Goal: Task Accomplishment & Management: Use online tool/utility

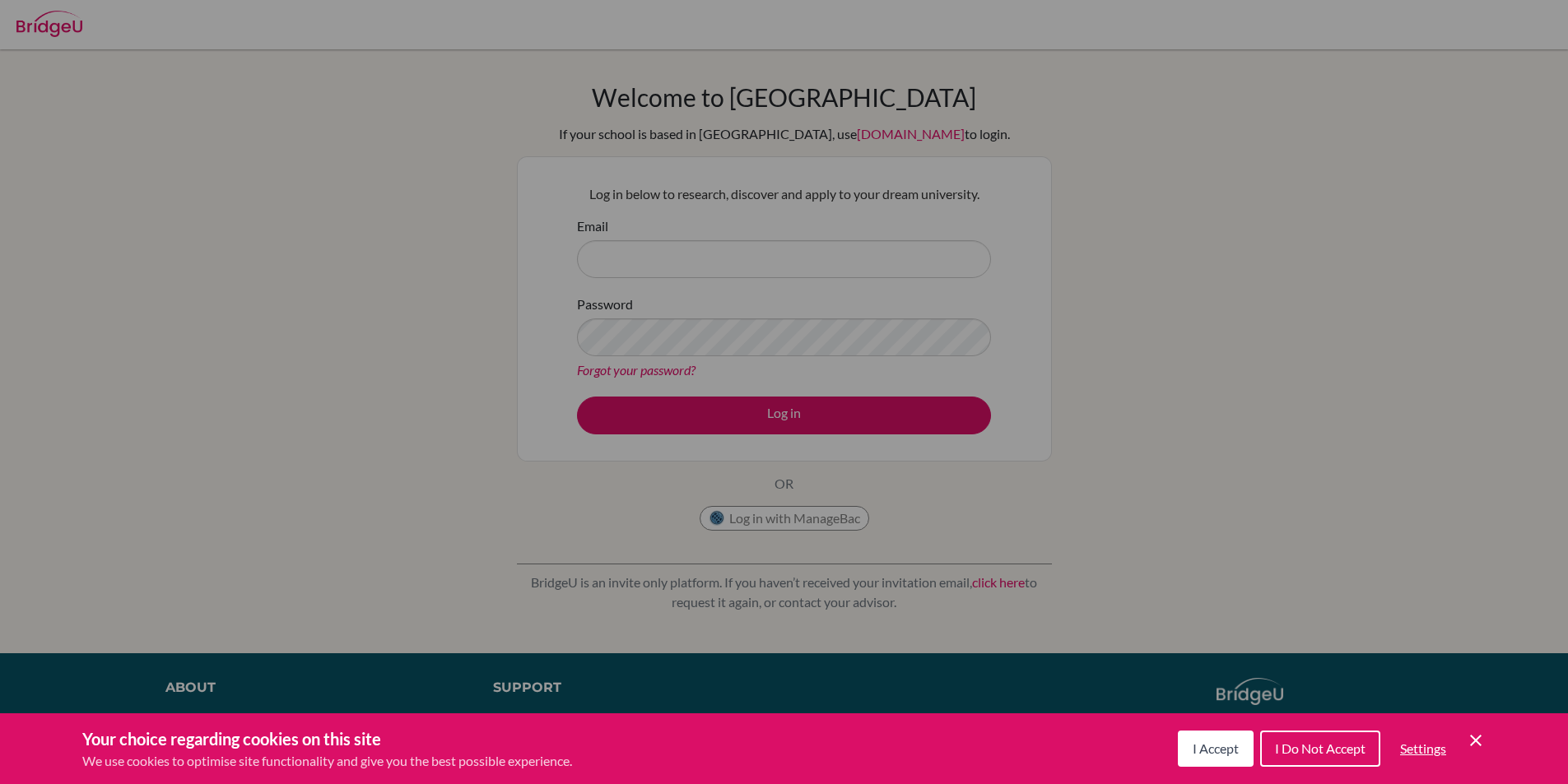
click at [1200, 758] on button "I Accept" at bounding box center [1215, 748] width 75 height 36
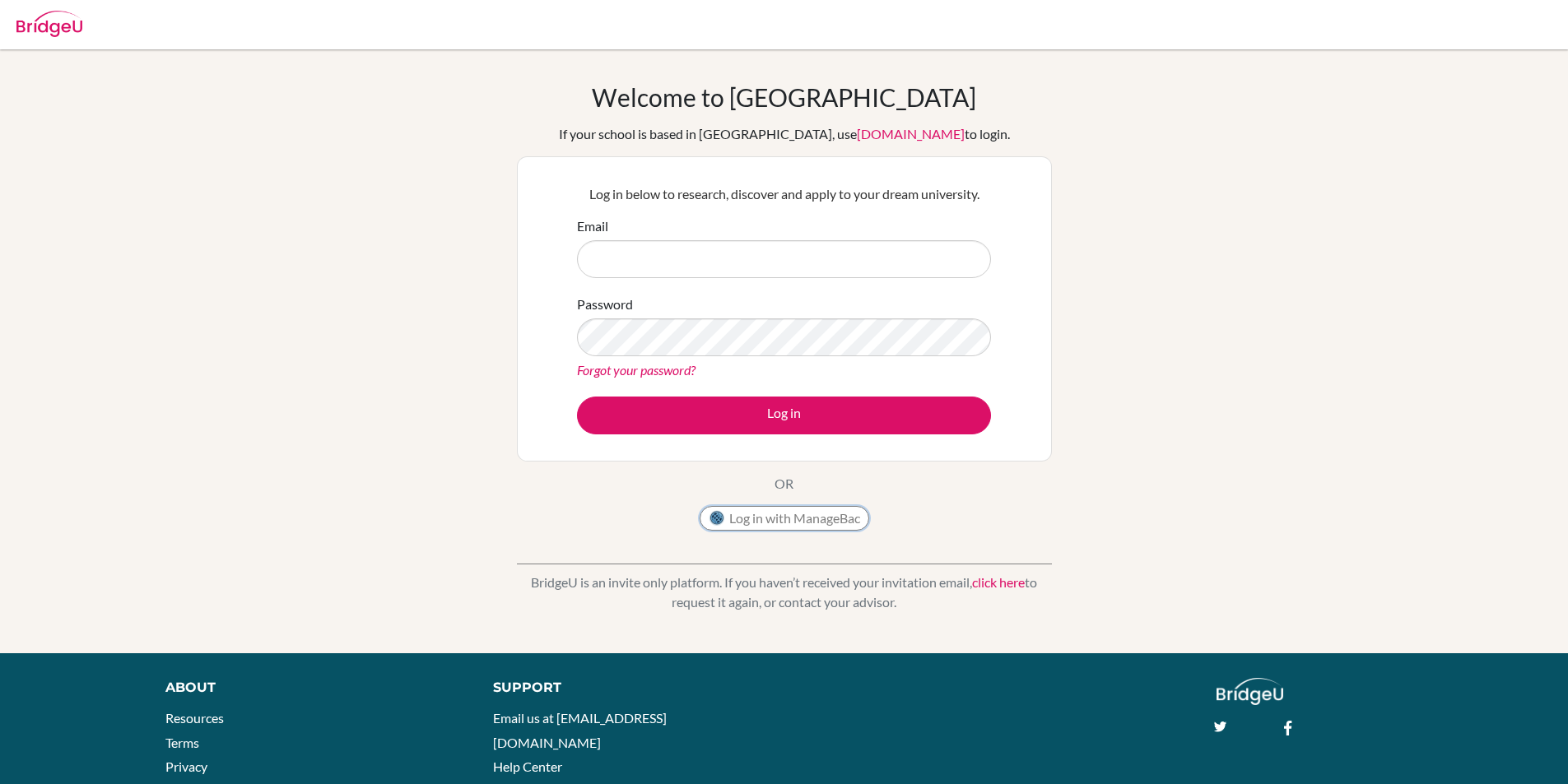
click at [780, 514] on button "Log in with ManageBac" at bounding box center [784, 518] width 170 height 24
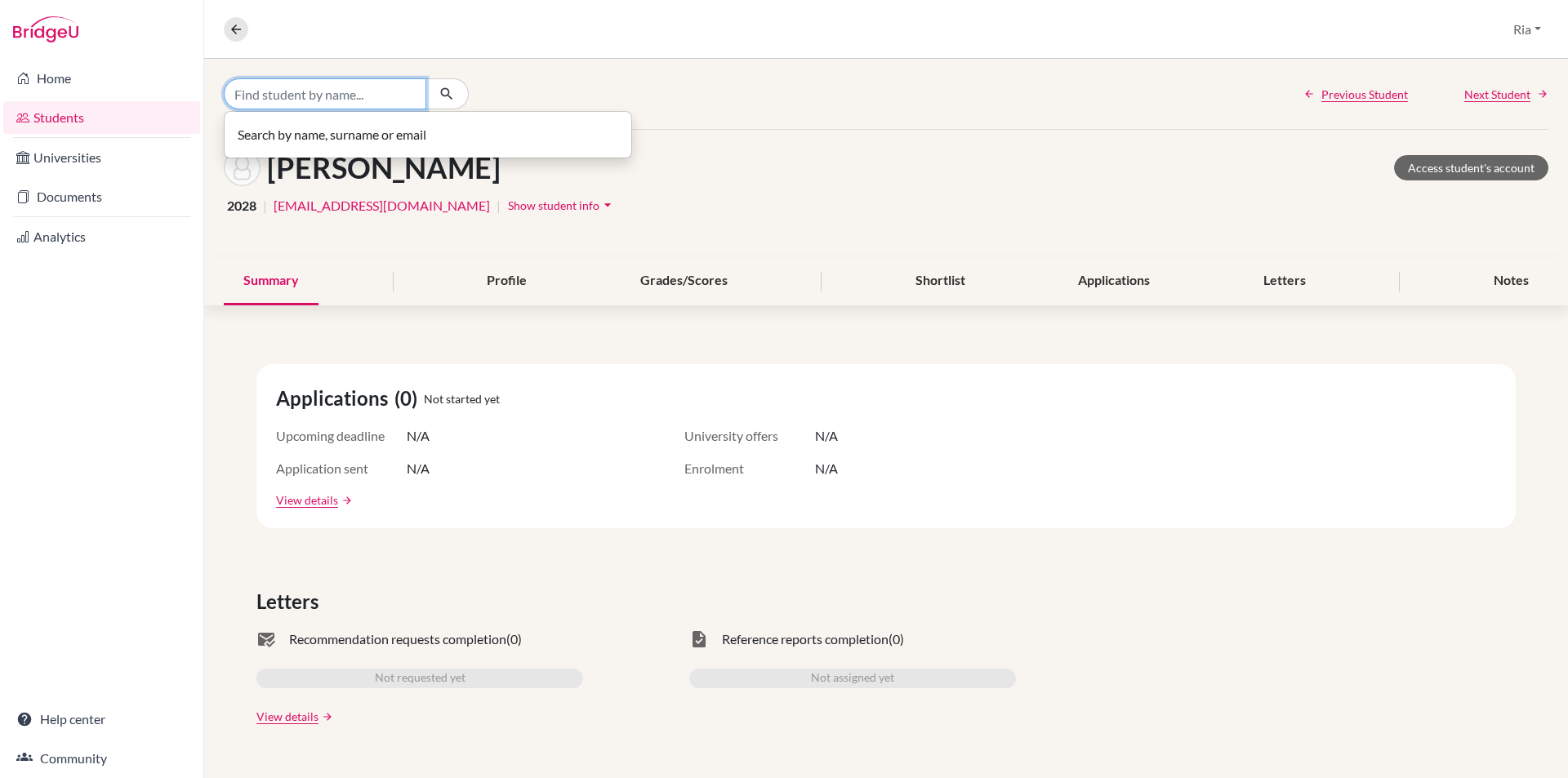
click at [308, 94] on input "Find student by name..." at bounding box center [325, 94] width 202 height 31
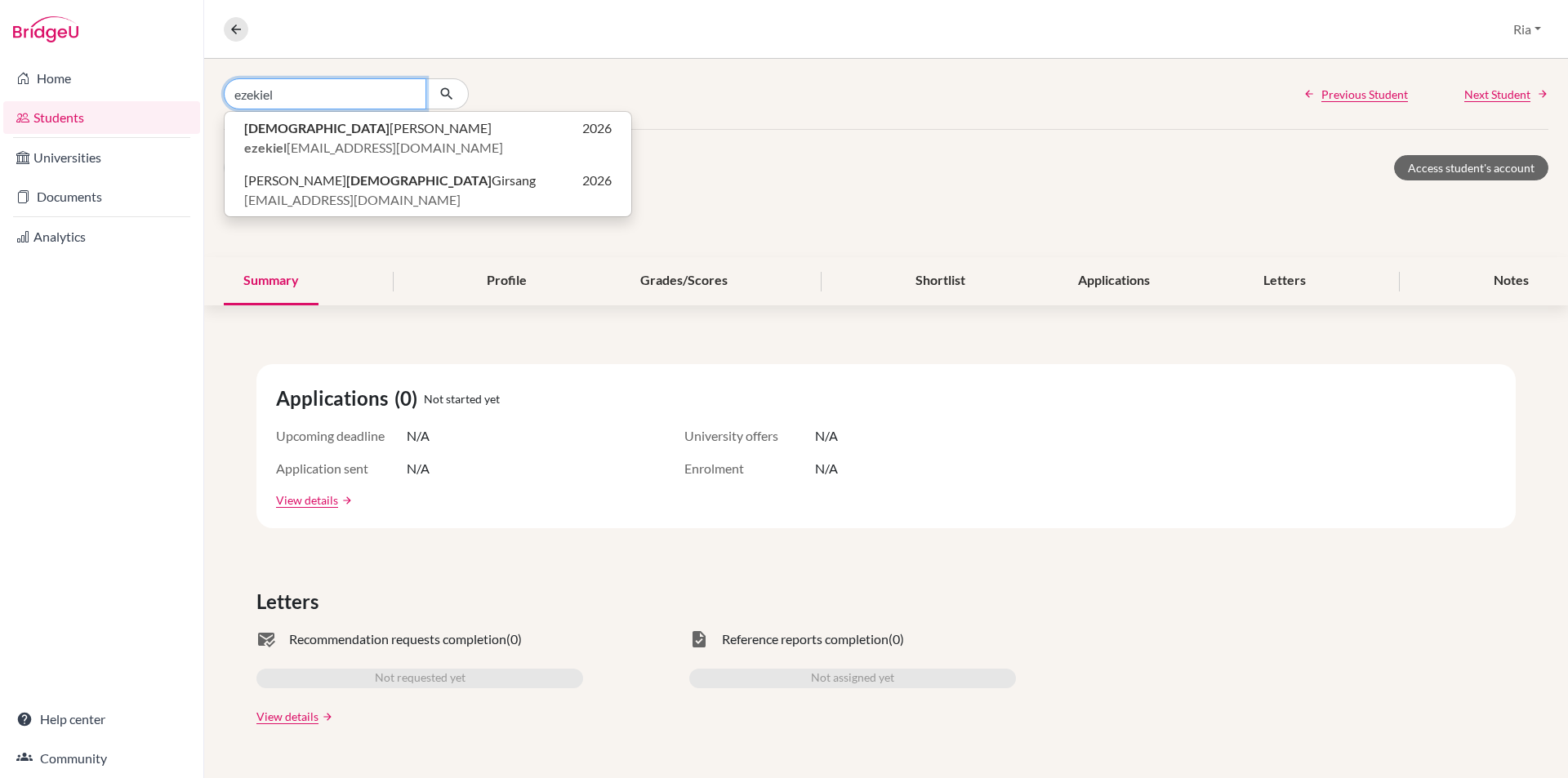
type input "ezekiel"
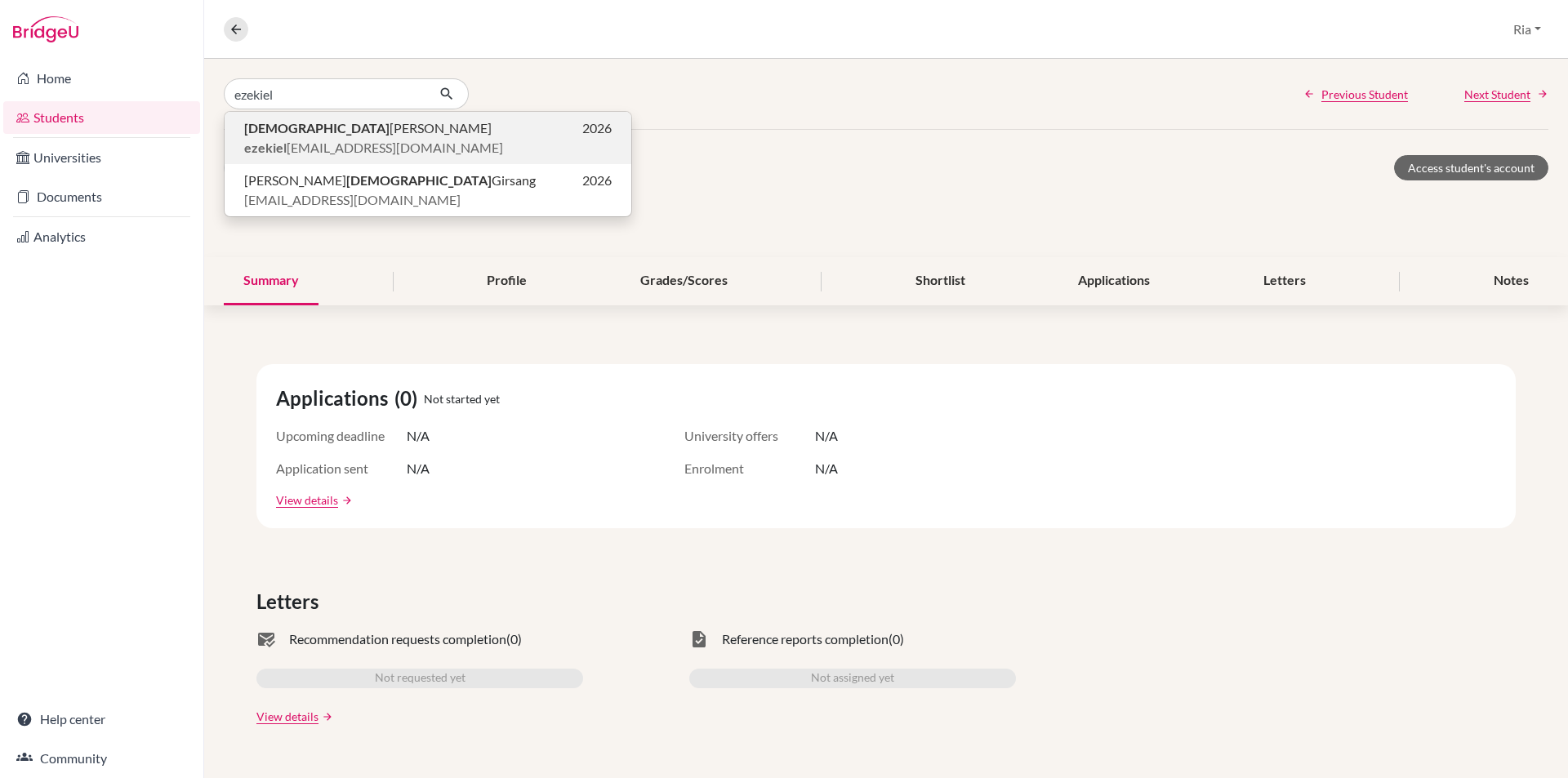
click at [320, 142] on span "ezekiel [EMAIL_ADDRESS][DOMAIN_NAME]" at bounding box center [374, 148] width 259 height 20
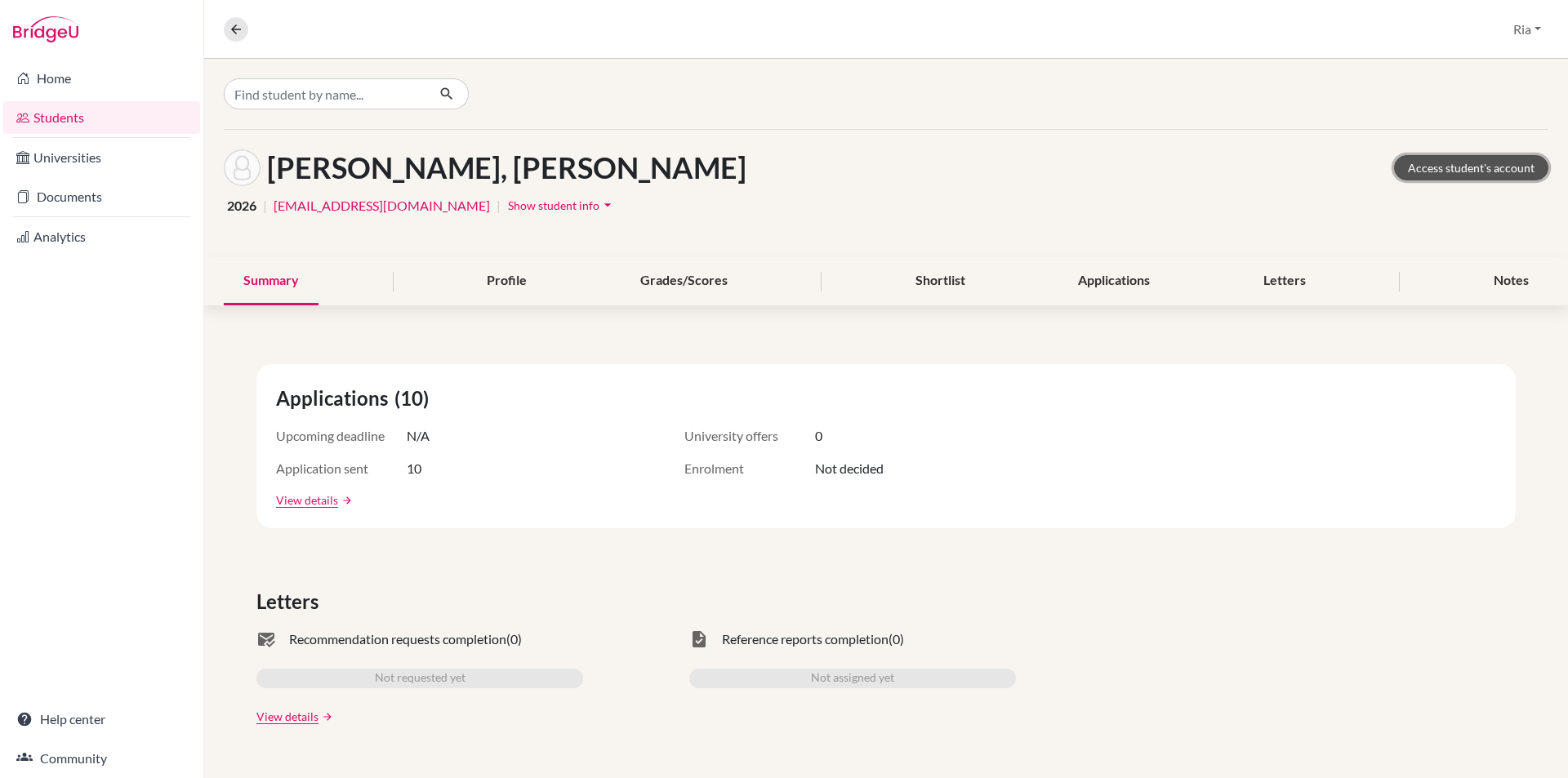
click at [1443, 170] on link "Access student's account" at bounding box center [1471, 168] width 155 height 25
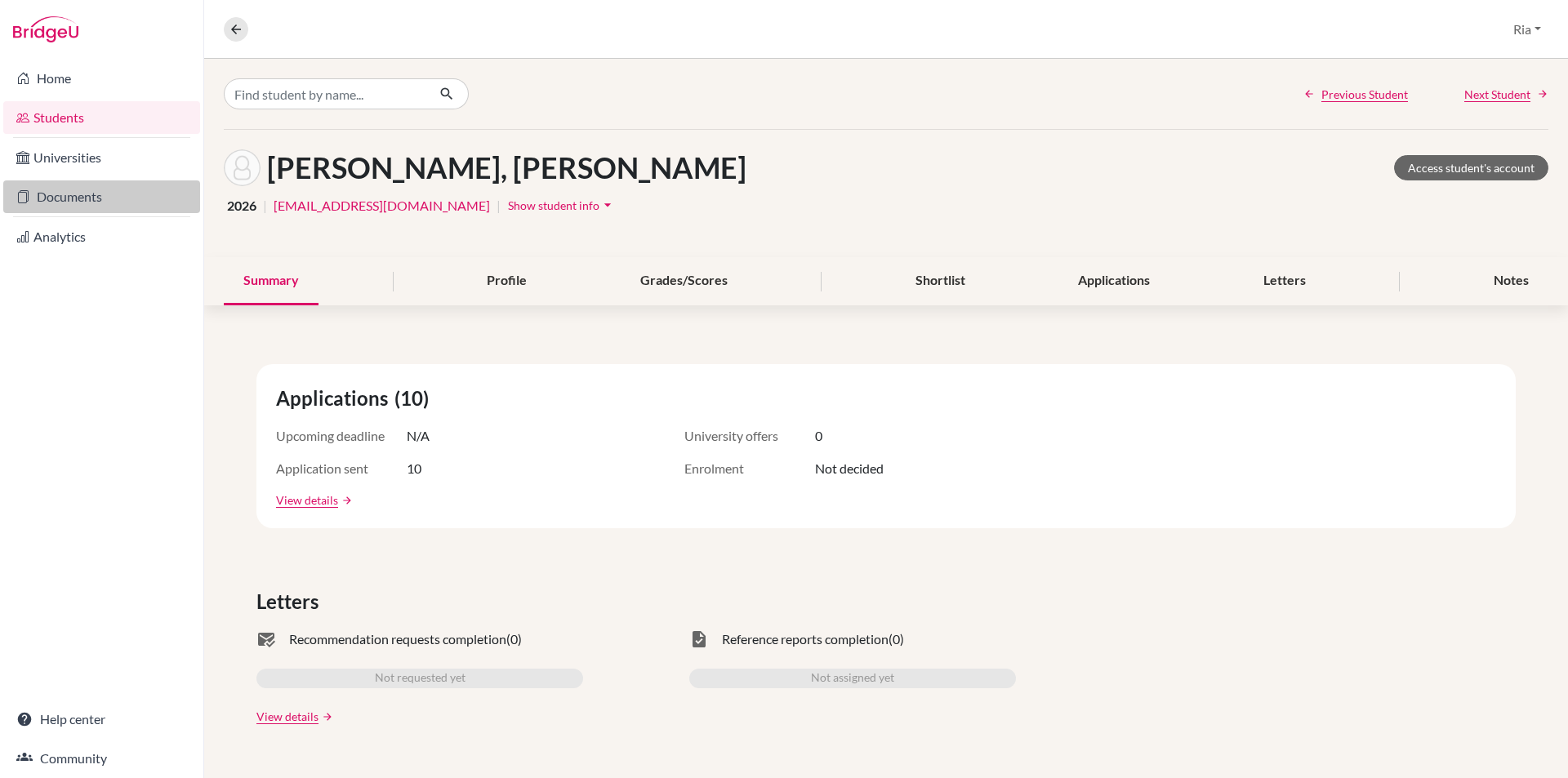
click at [68, 197] on link "Documents" at bounding box center [102, 197] width 197 height 33
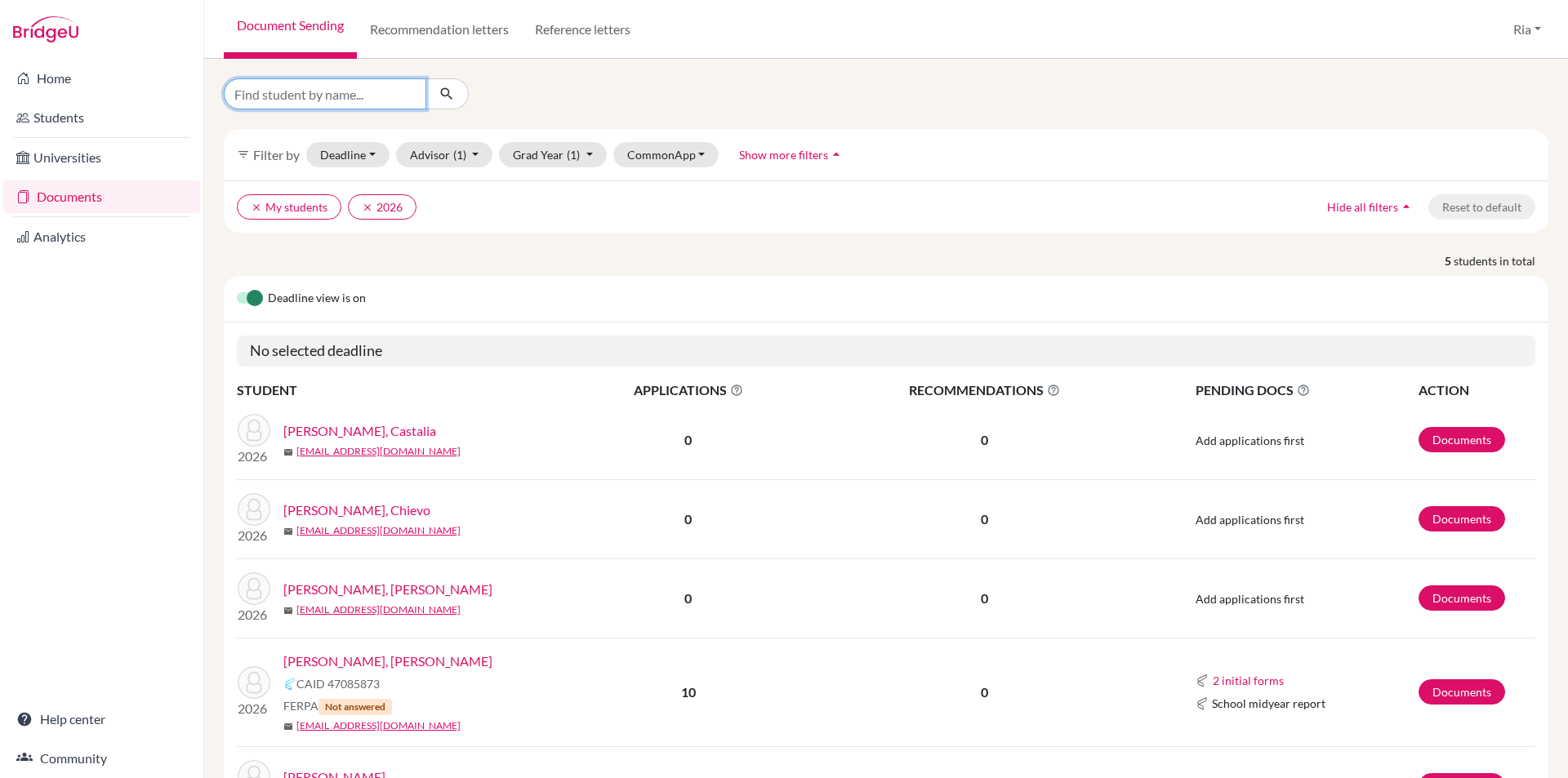
click at [348, 99] on input "Find student by name..." at bounding box center [325, 94] width 202 height 31
type input "ezekiel"
click button "submit" at bounding box center [447, 94] width 43 height 31
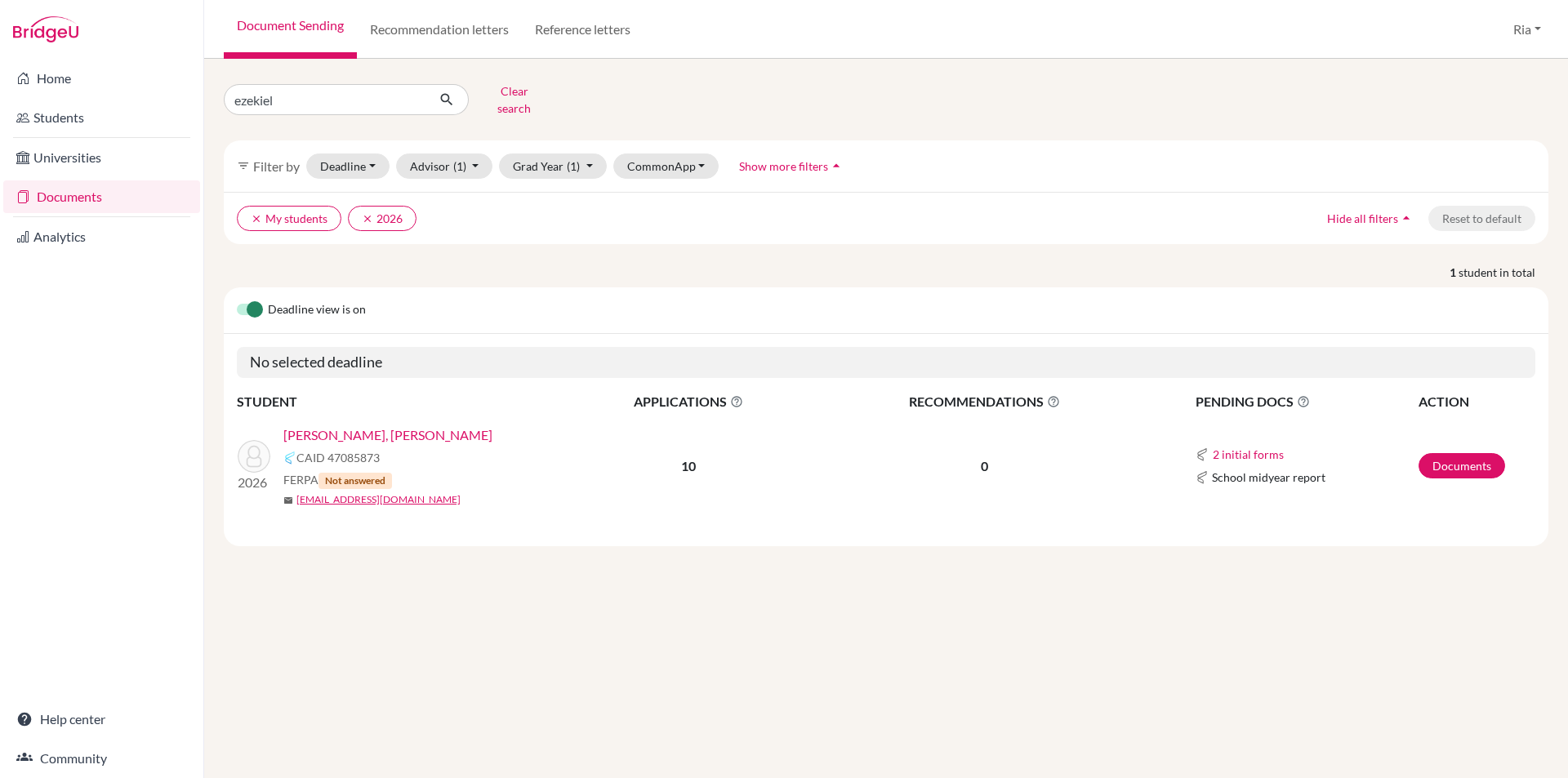
click at [361, 425] on link "[PERSON_NAME], [PERSON_NAME]" at bounding box center [387, 435] width 209 height 20
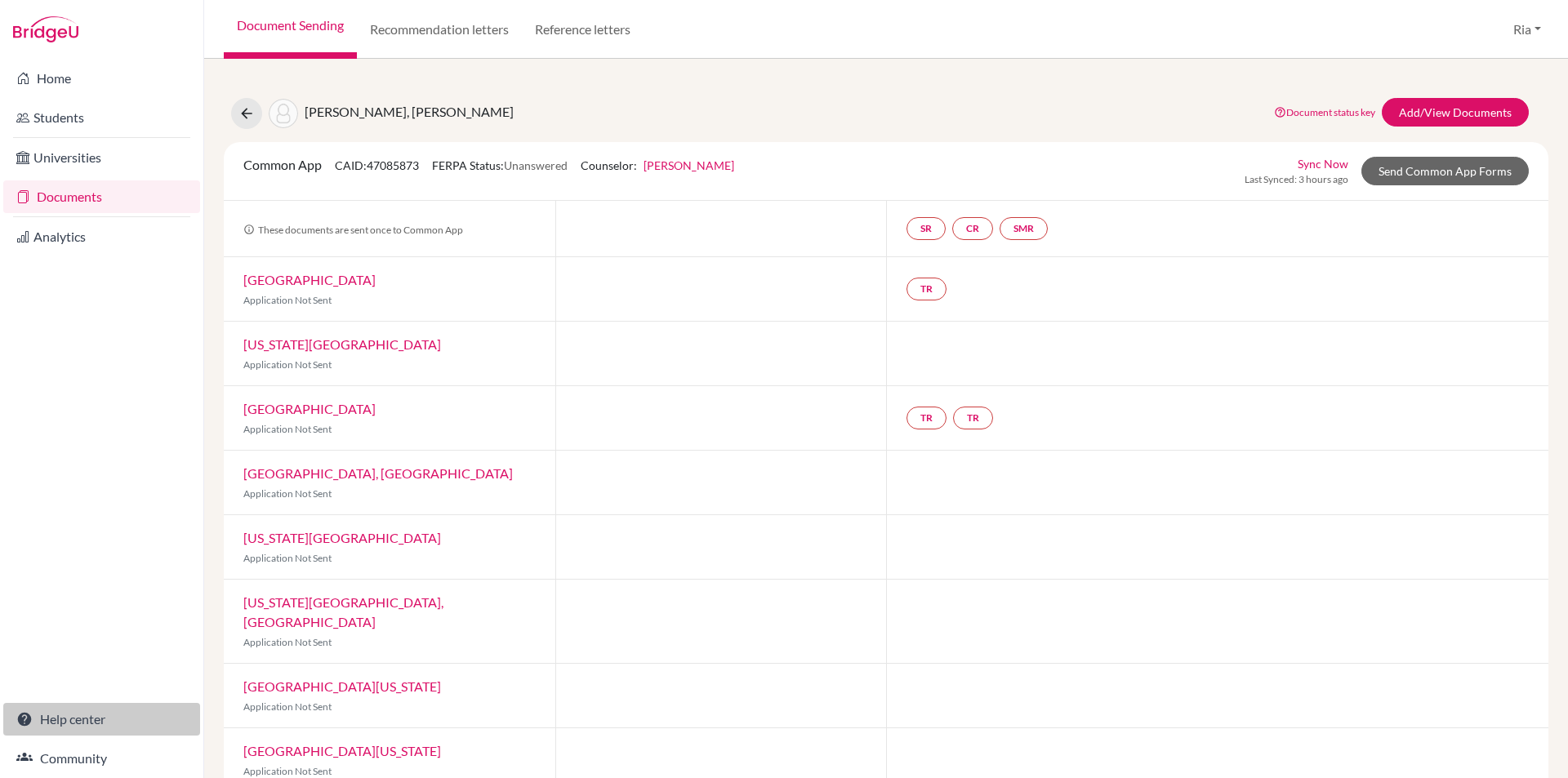
click at [70, 723] on link "Help center" at bounding box center [102, 719] width 197 height 33
click at [325, 345] on link "New York University" at bounding box center [341, 344] width 197 height 16
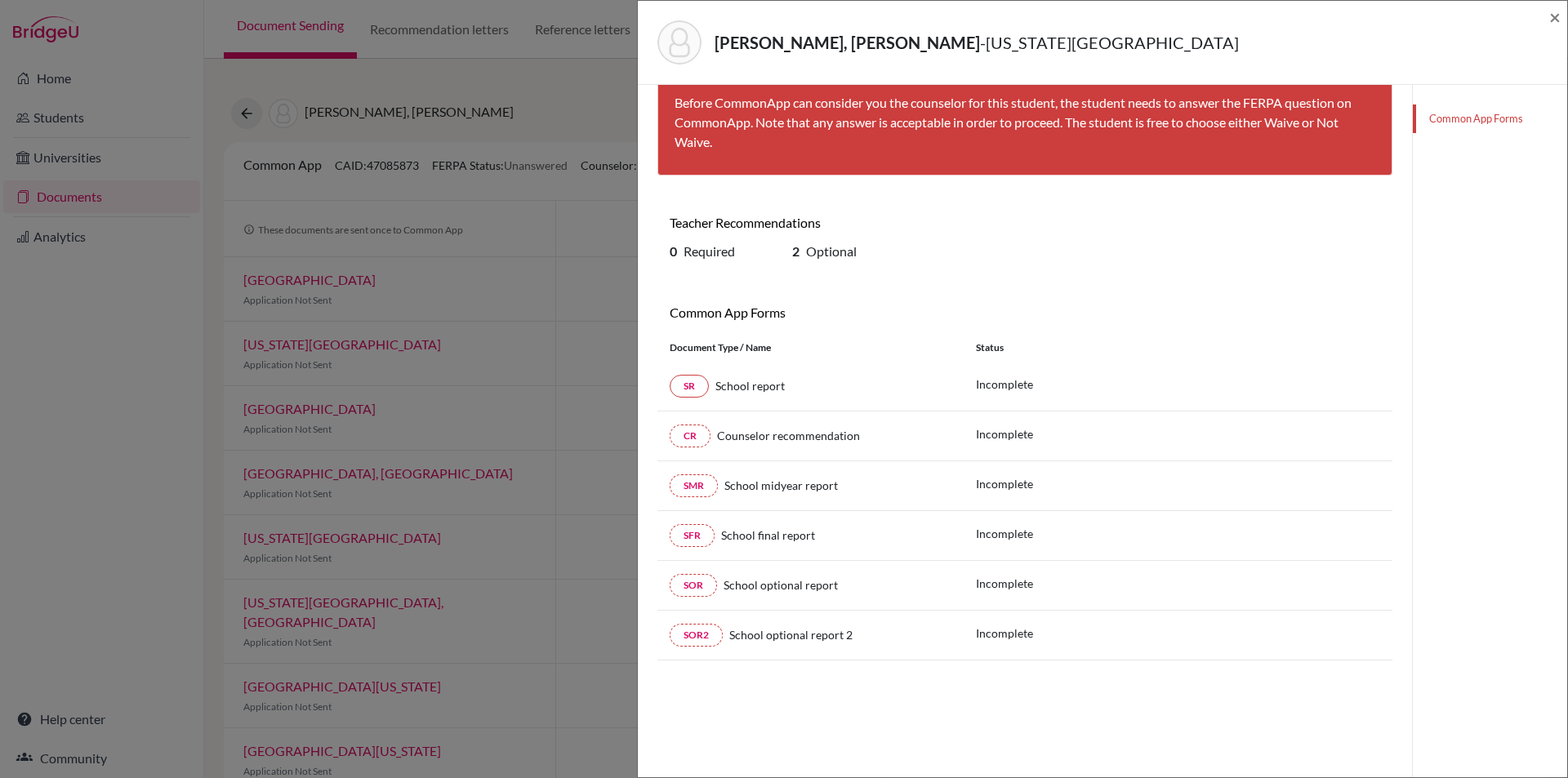
scroll to position [86, 0]
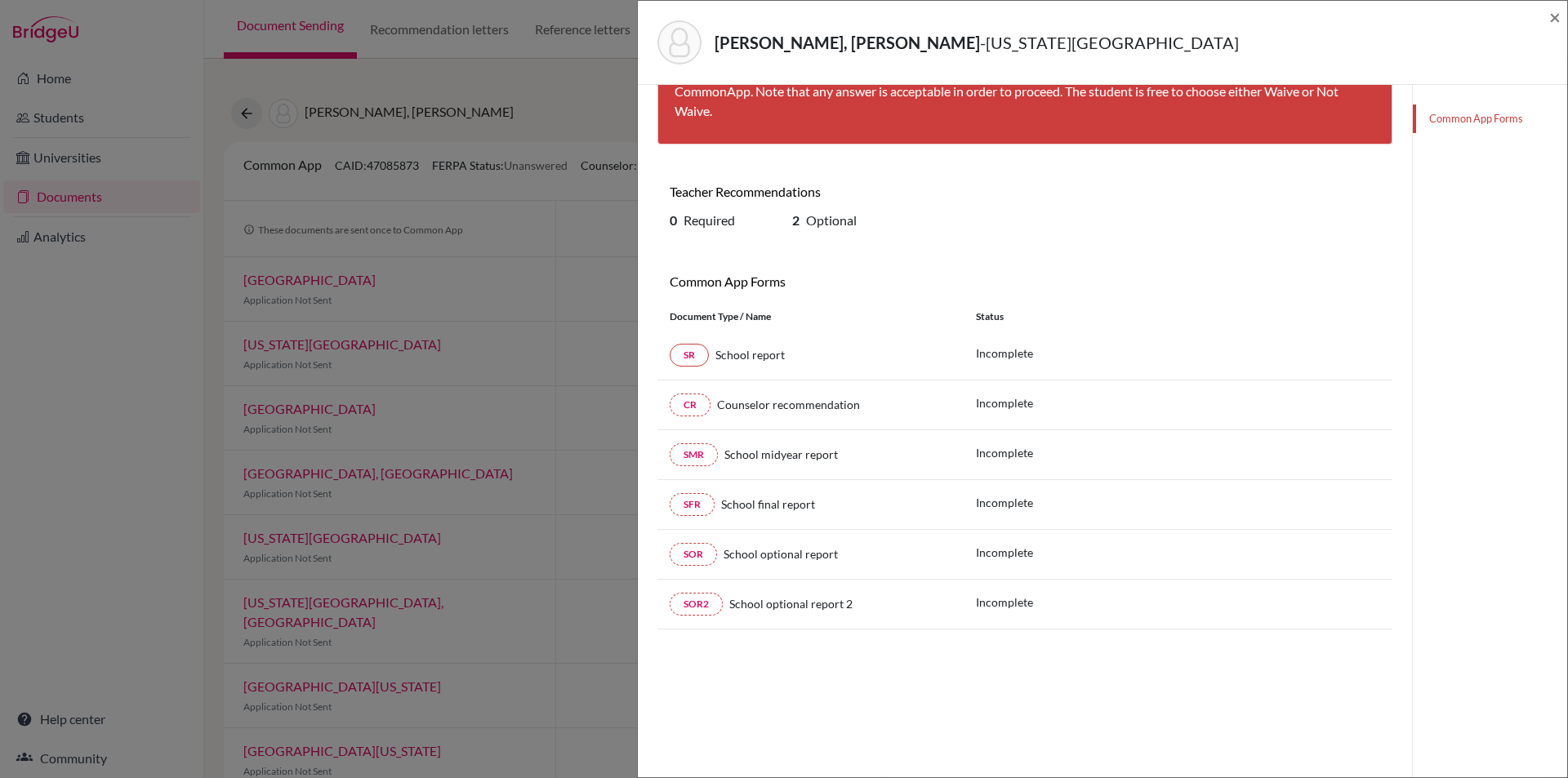
click at [1473, 116] on link "Common App Forms" at bounding box center [1490, 118] width 155 height 29
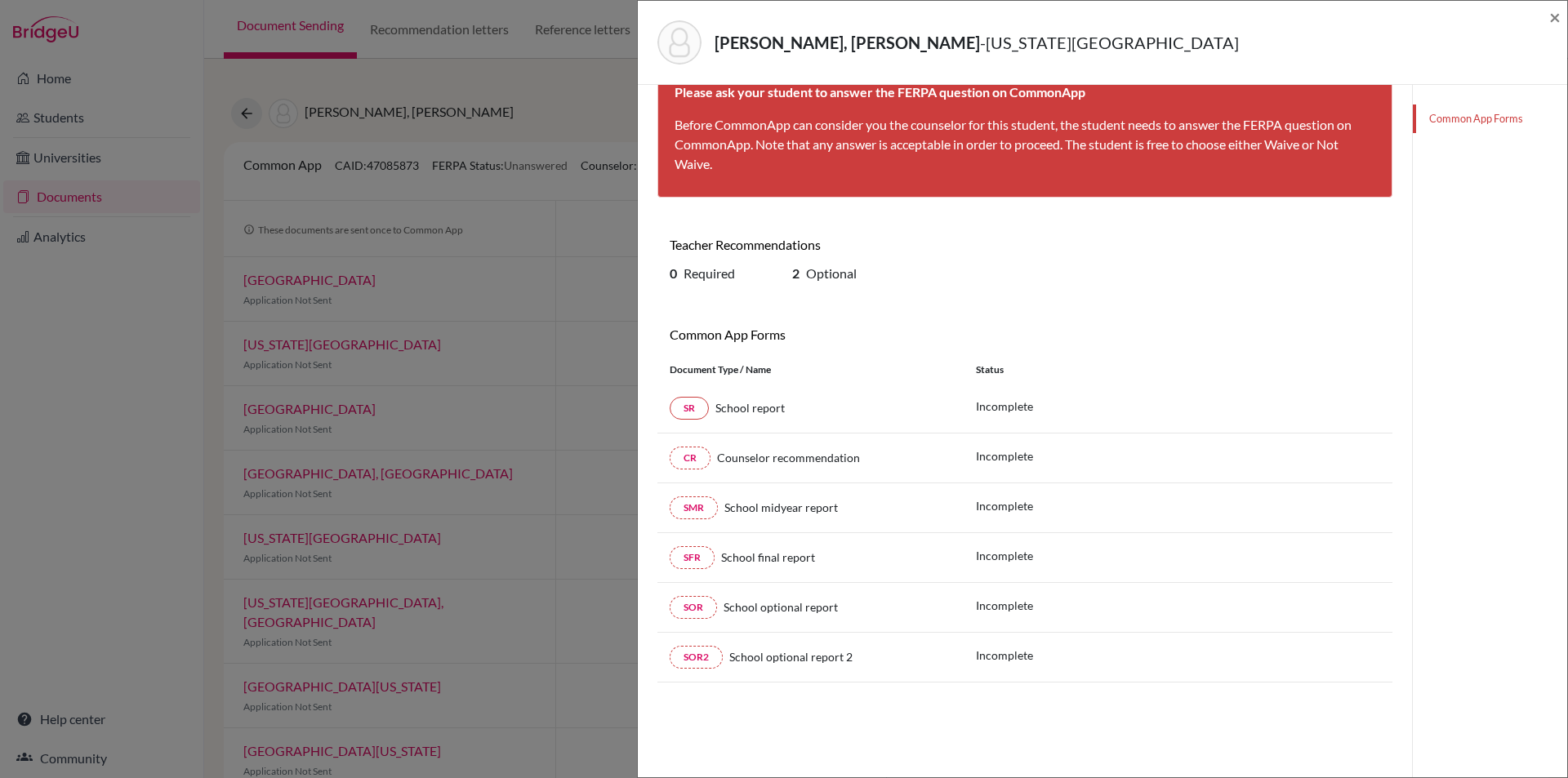
scroll to position [4, 0]
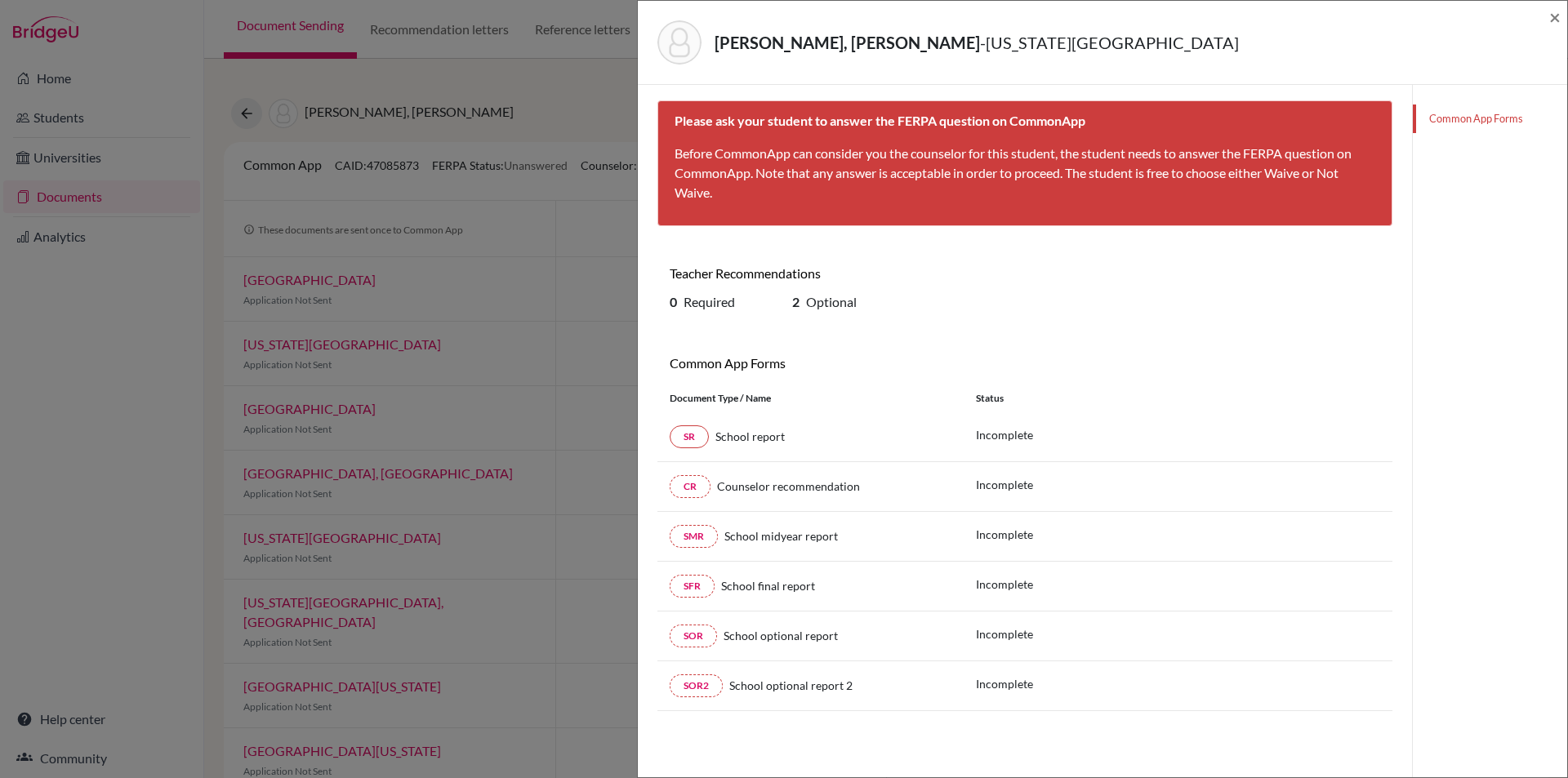
click at [1447, 123] on link "Common App Forms" at bounding box center [1490, 118] width 155 height 29
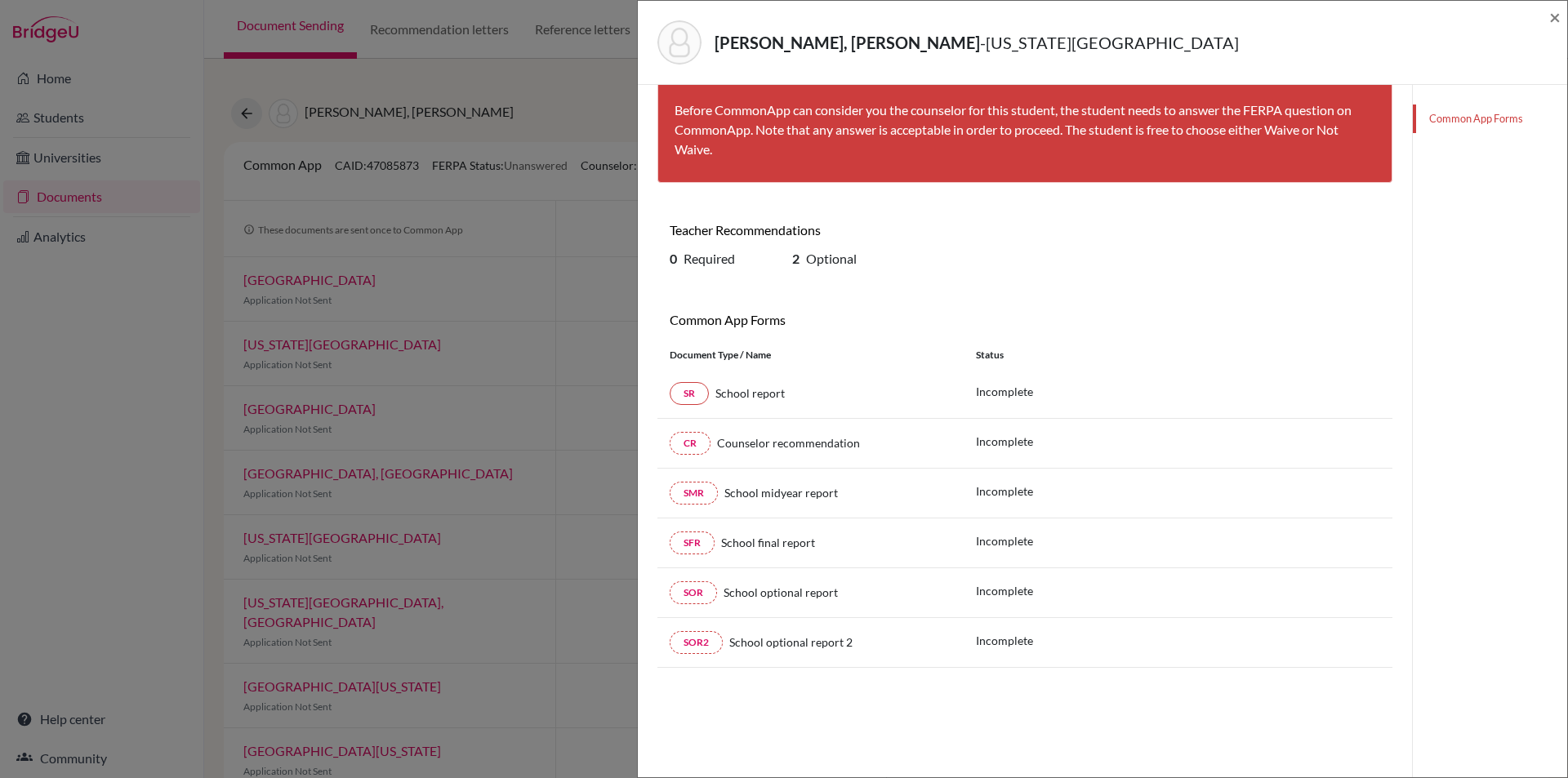
scroll to position [86, 0]
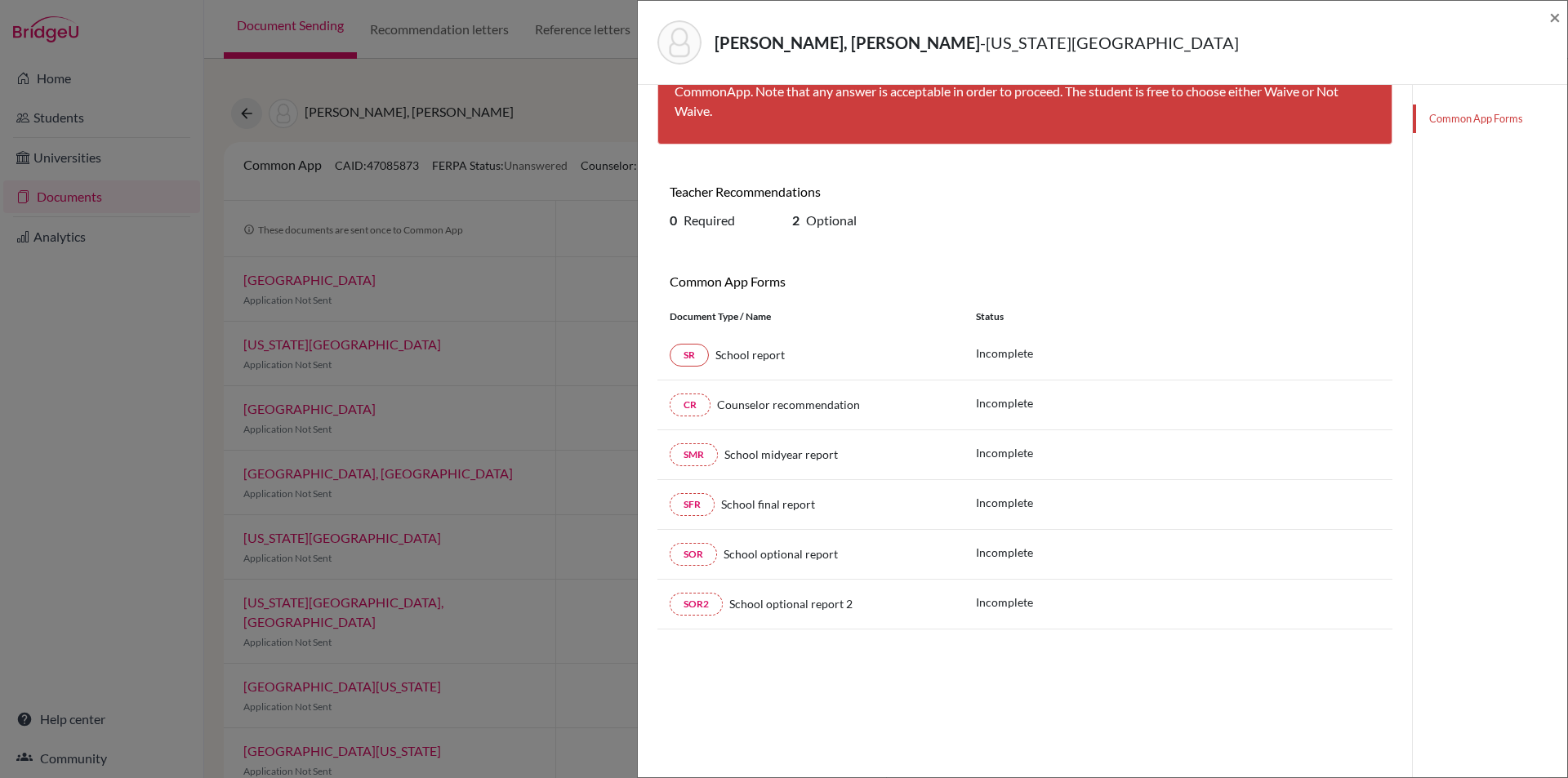
click at [116, 463] on div "Shawn Wondo, Ezekiel - New York University × Please ask your student to answer …" at bounding box center [784, 389] width 1568 height 778
click at [1560, 13] on div "Shawn Wondo, Ezekiel - New York University ×" at bounding box center [1102, 43] width 930 height 84
click at [1558, 16] on span "×" at bounding box center [1554, 16] width 11 height 23
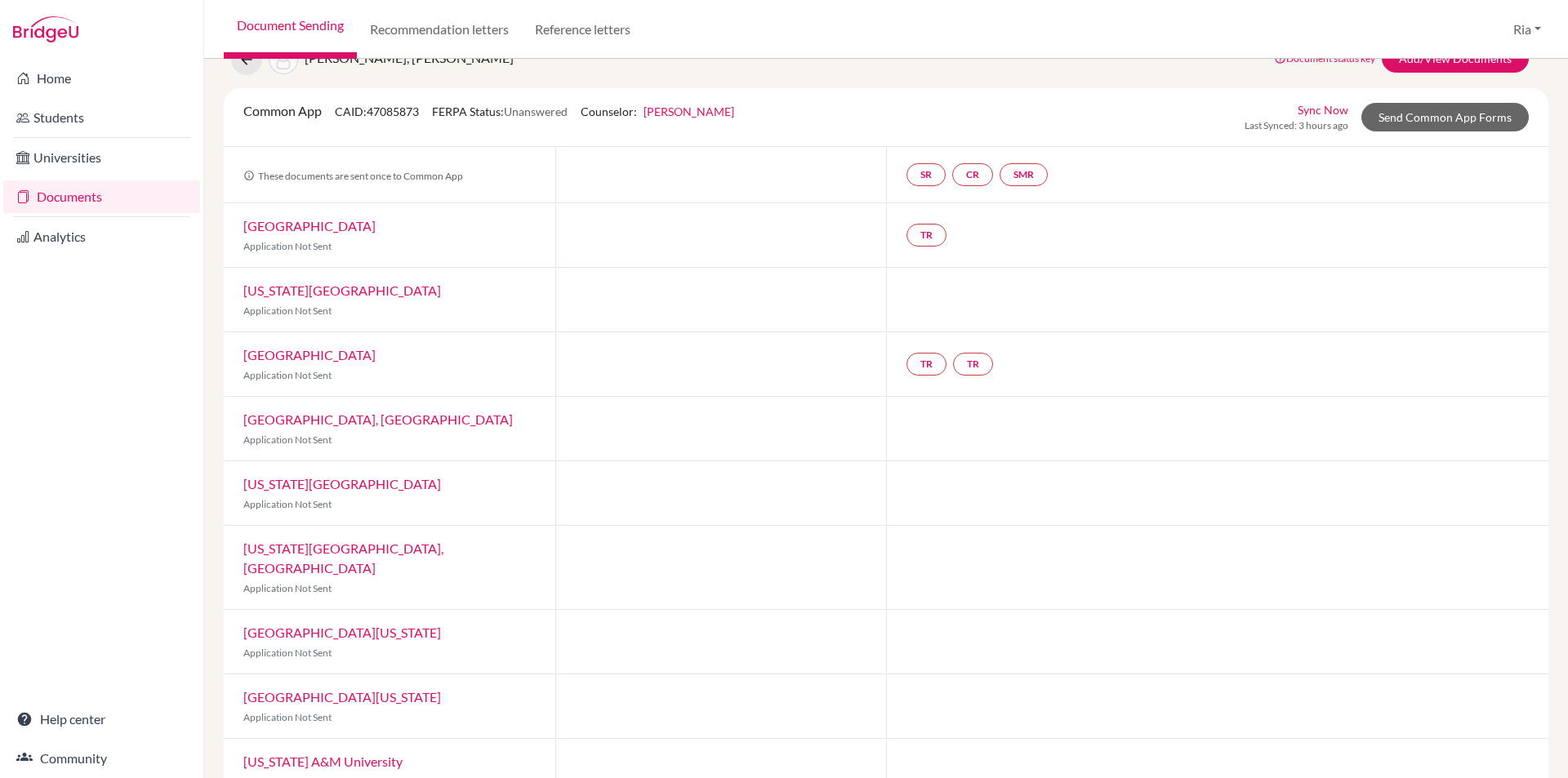
scroll to position [142, 0]
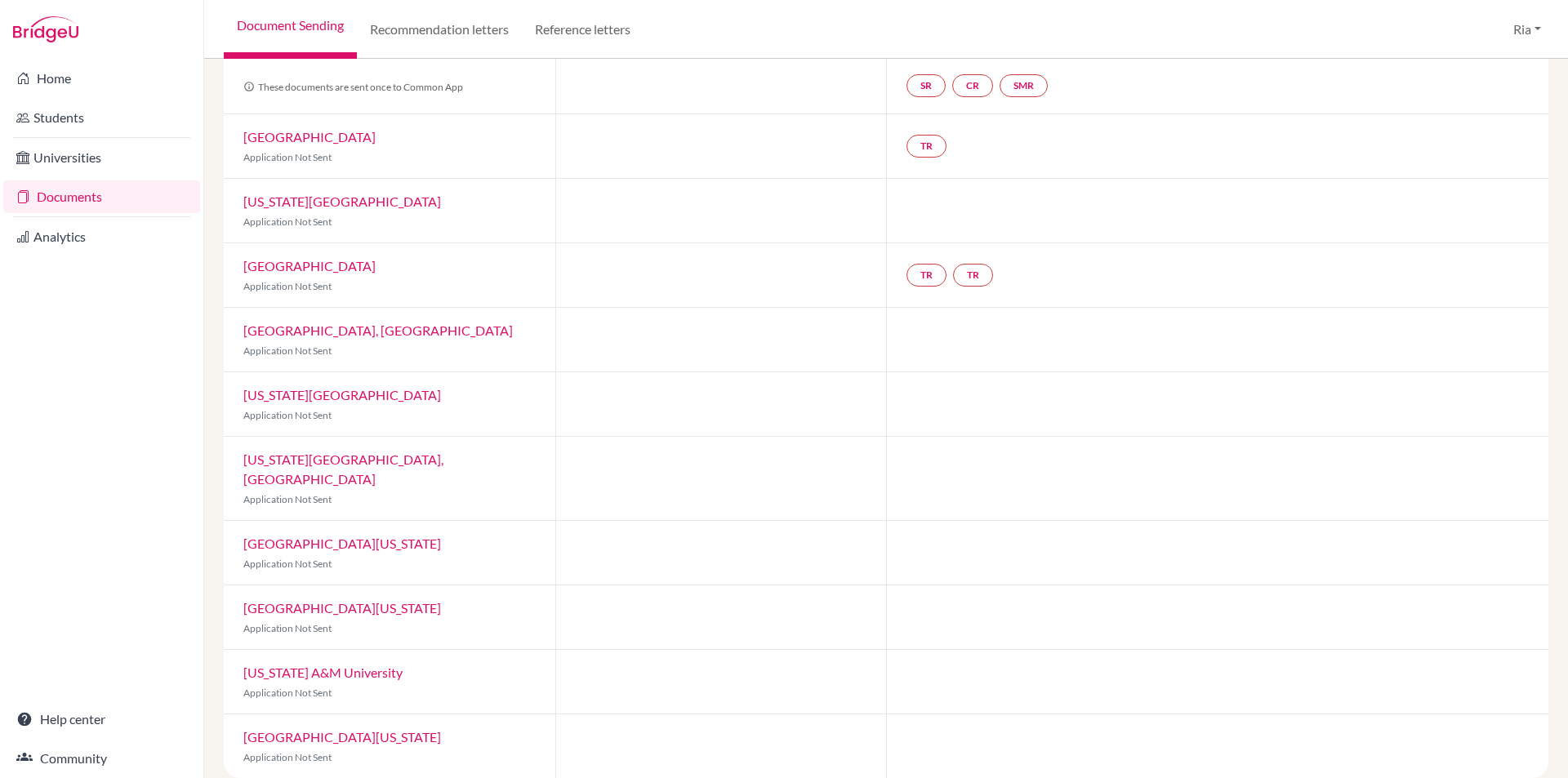
click at [334, 600] on link "University of Texas at Austin" at bounding box center [341, 608] width 197 height 16
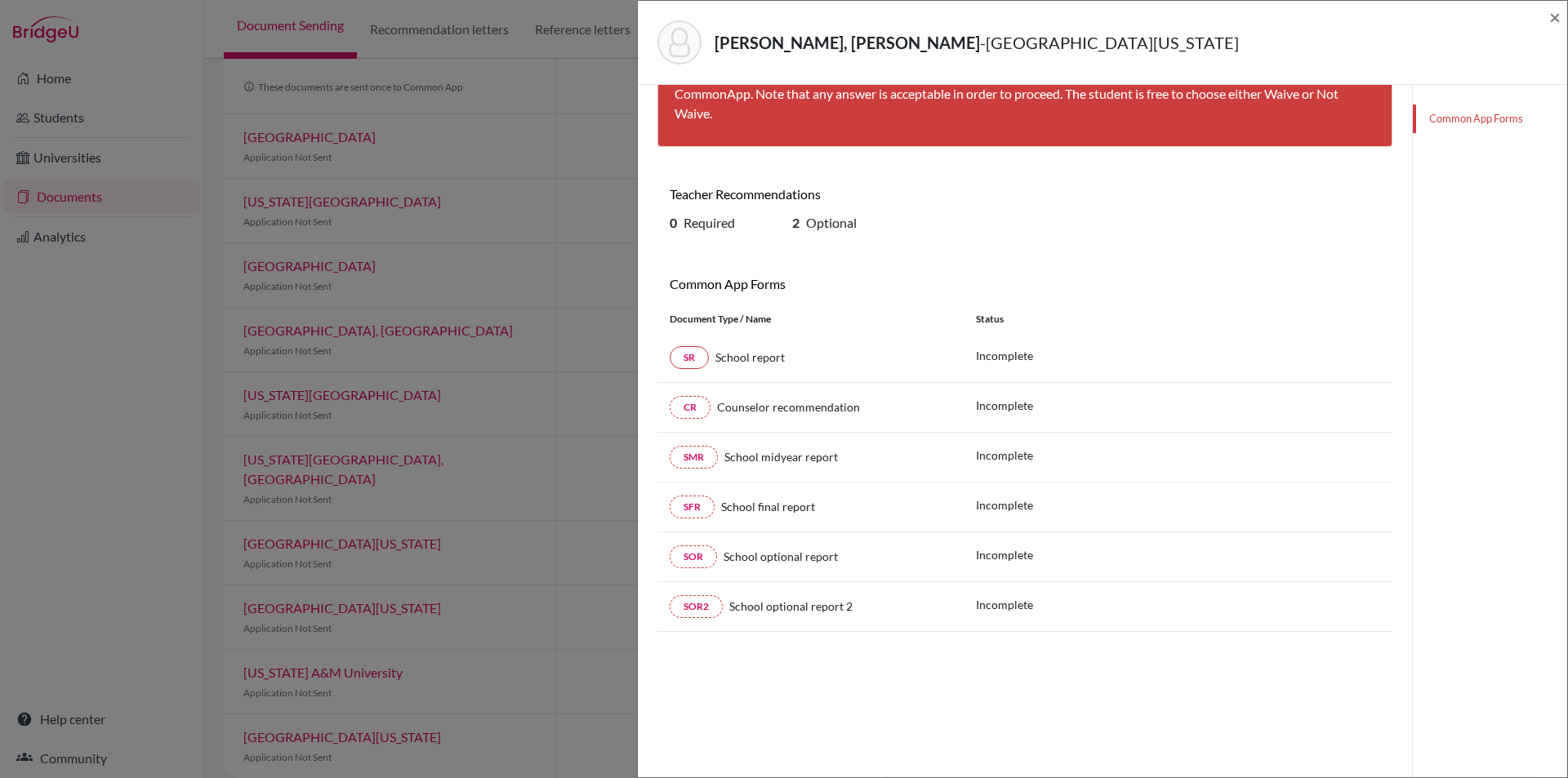
scroll to position [86, 0]
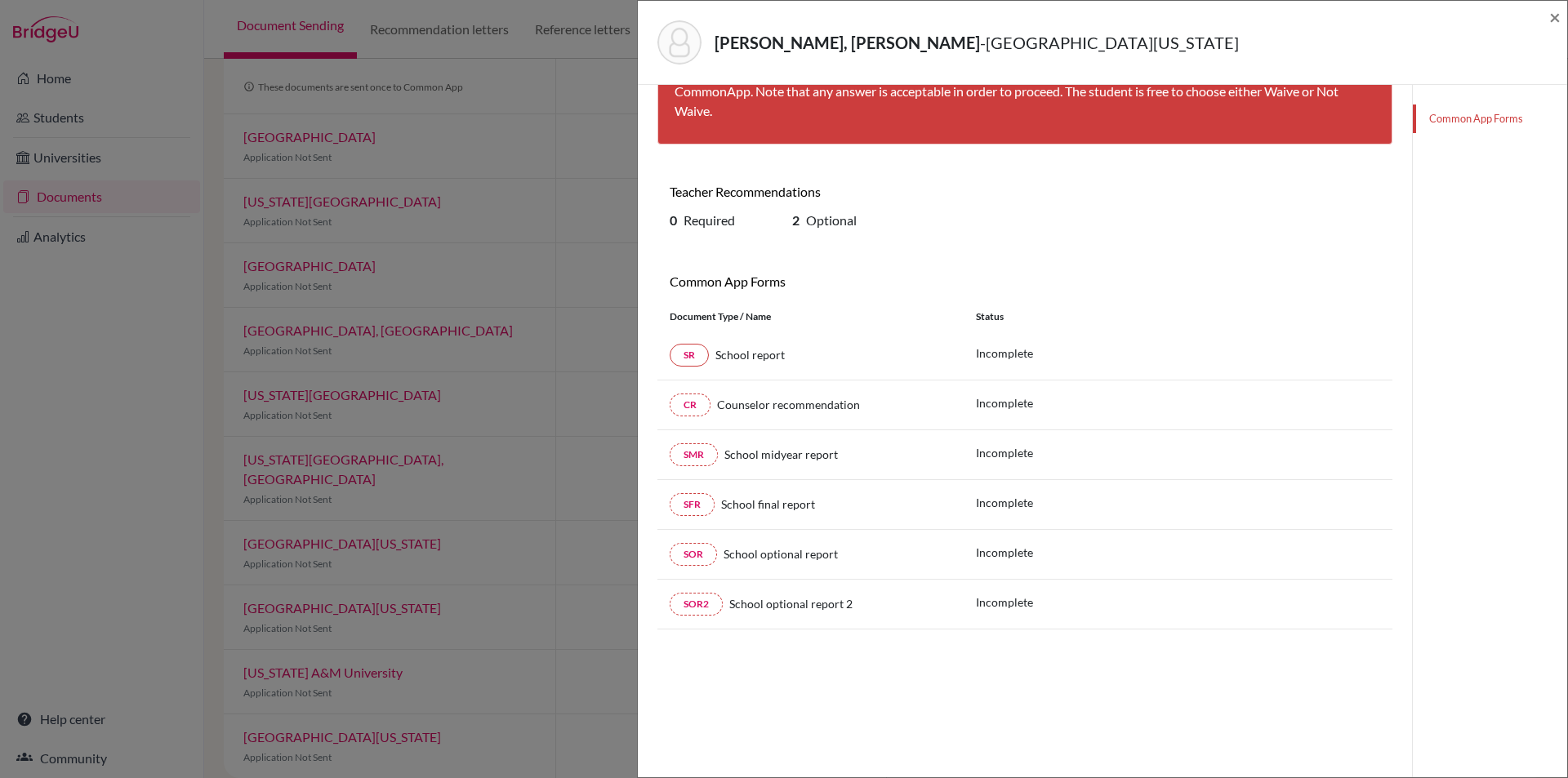
click at [537, 273] on div "Shawn Wondo, Ezekiel - University of Texas at Austin × Please ask your student …" at bounding box center [784, 389] width 1568 height 778
click at [1558, 16] on span "×" at bounding box center [1554, 16] width 11 height 23
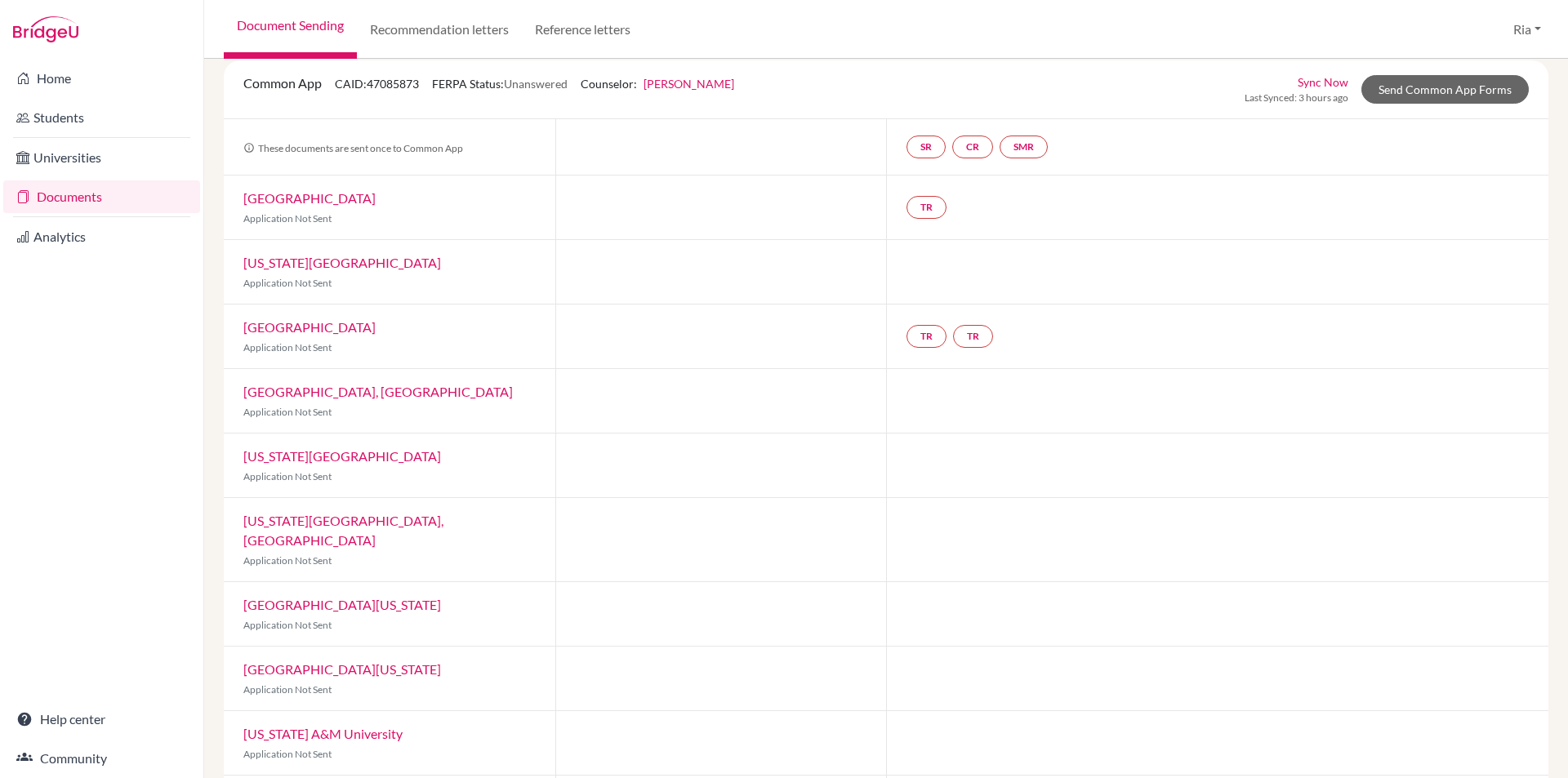
scroll to position [142, 0]
